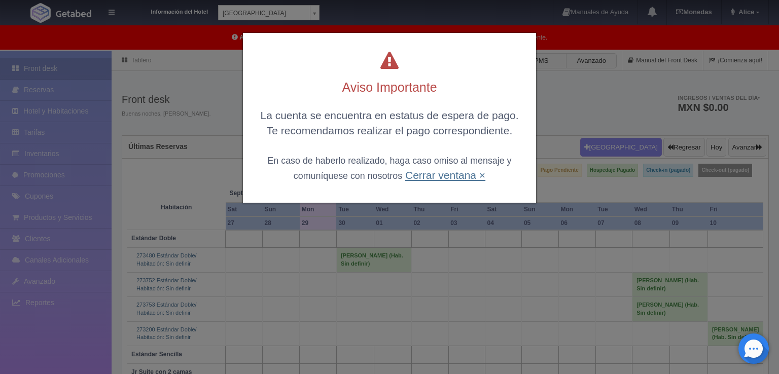
click at [434, 173] on link "Cerrar ventana ×" at bounding box center [445, 175] width 80 height 12
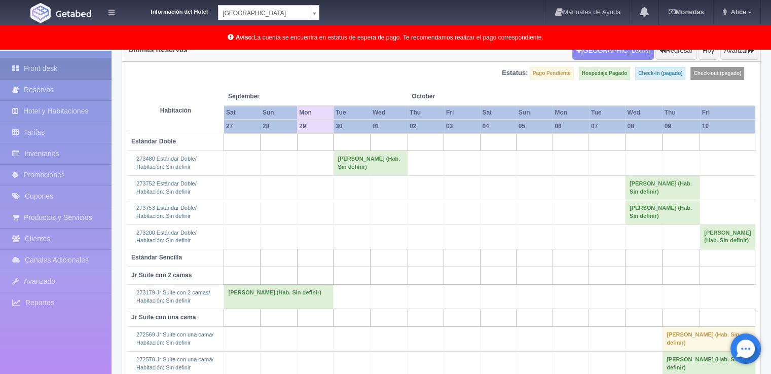
scroll to position [152, 0]
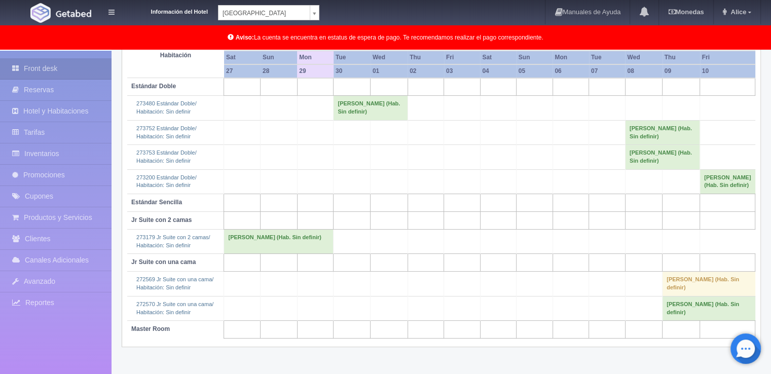
click at [321, 10] on div "Información del Hotel Hotel Plaza Campeche Hotel Plaza Campeche Hotel Plaza Col…" at bounding box center [385, 12] width 771 height 25
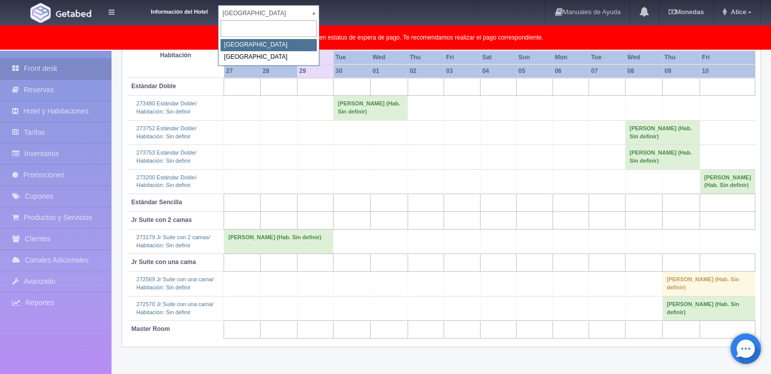
click at [314, 13] on body "Información del Hotel Hotel Plaza Campeche Hotel Plaza Campeche Hotel Plaza Col…" at bounding box center [385, 145] width 771 height 493
select select "375"
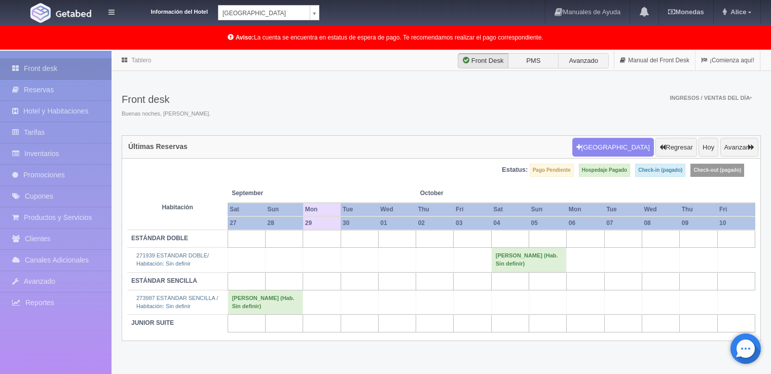
scroll to position [51, 0]
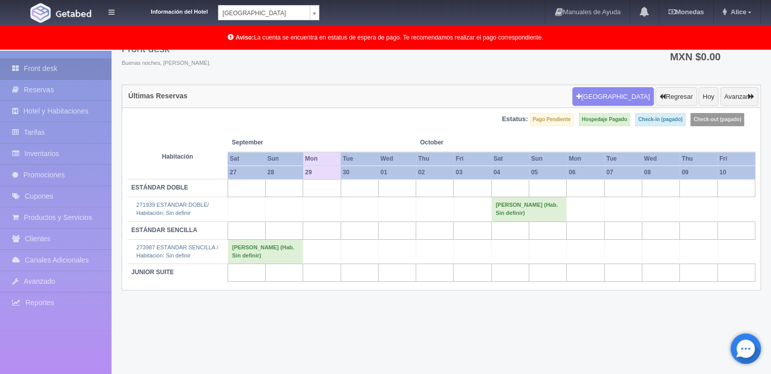
click at [312, 17] on body "Información del Hotel Hotel Plaza Colonial Hotel Plaza Campeche Hotel Plaza Col…" at bounding box center [385, 187] width 771 height 375
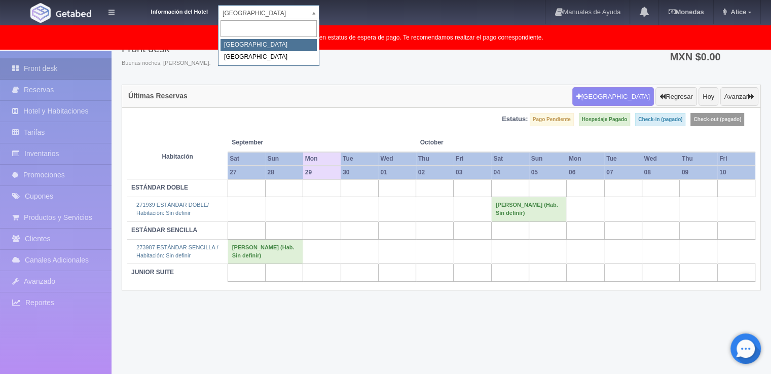
select select "342"
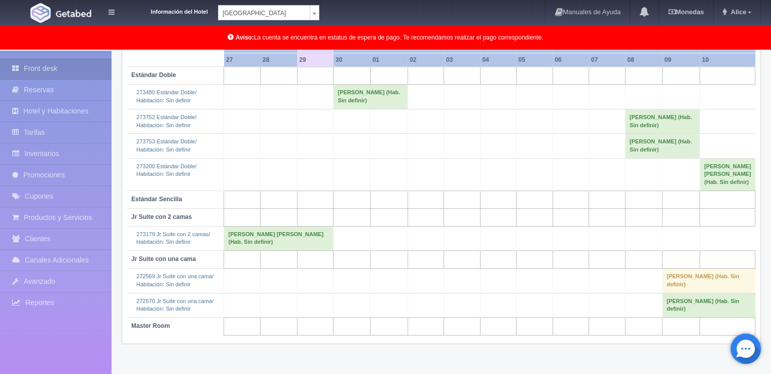
scroll to position [169, 0]
